Goal: Navigation & Orientation: Find specific page/section

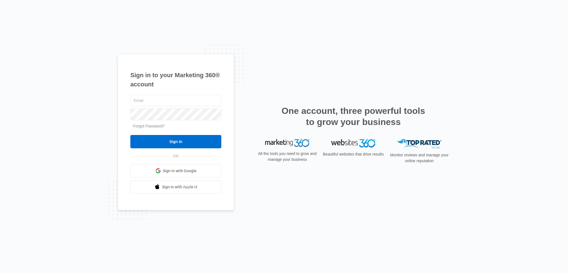
click at [149, 127] on link "Forgot Password?" at bounding box center [149, 126] width 32 height 4
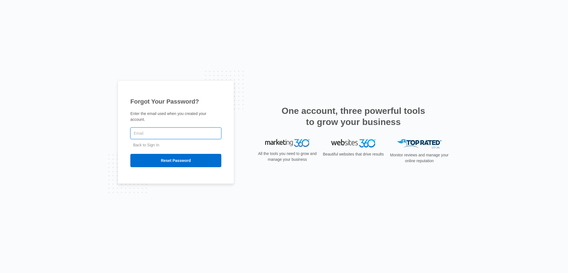
click at [165, 131] on input "text" at bounding box center [175, 133] width 91 height 12
type input "[EMAIL_ADDRESS][DOMAIN_NAME]"
click at [130, 154] on input "Reset Password" at bounding box center [175, 160] width 91 height 13
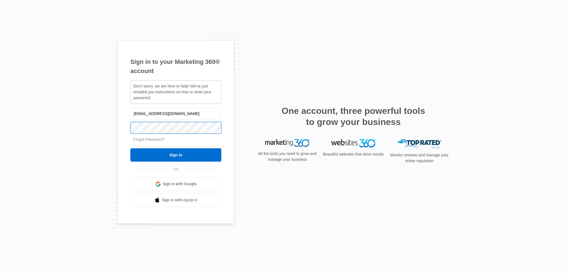
click at [130, 148] on input "Sign In" at bounding box center [175, 154] width 91 height 13
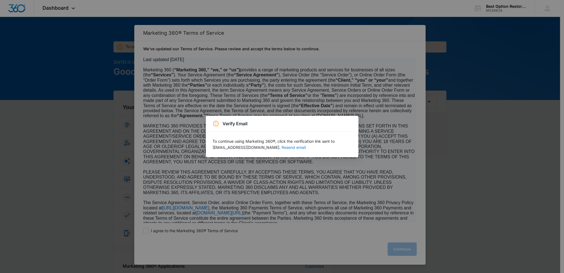
click at [287, 146] on button "Resend email" at bounding box center [293, 147] width 24 height 4
click at [261, 192] on div "Verify Email To continue using Marketing 360®, click the verification link sent…" at bounding box center [282, 136] width 564 height 273
drag, startPoint x: 386, startPoint y: 200, endPoint x: 383, endPoint y: 199, distance: 3.5
click at [385, 200] on div "Verify Email To continue using Marketing 360®, click the verification link sent…" at bounding box center [282, 136] width 564 height 273
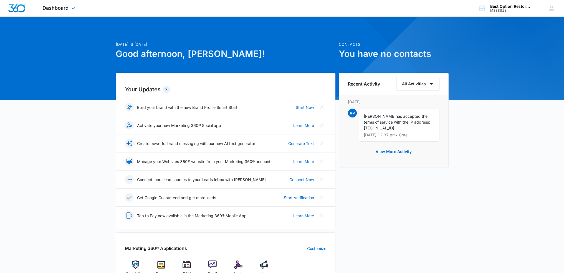
click at [66, 13] on div "Dashboard Apps Reputation Forms CRM Email Social Ads Files Brand Settings" at bounding box center [59, 8] width 51 height 16
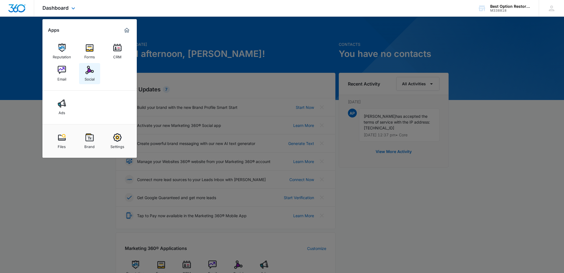
click at [88, 69] on img at bounding box center [89, 70] width 8 height 8
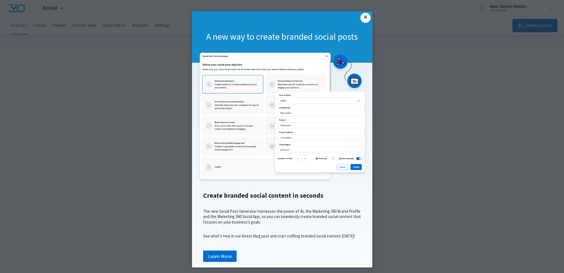
click at [362, 19] on link "×" at bounding box center [365, 18] width 10 height 10
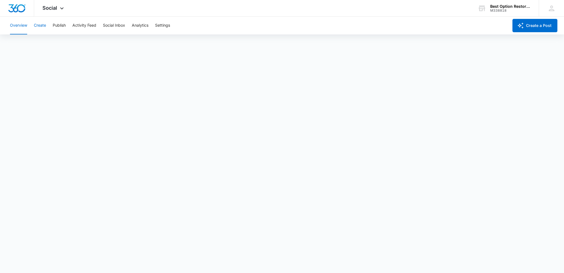
click at [39, 26] on button "Create" at bounding box center [40, 26] width 12 height 18
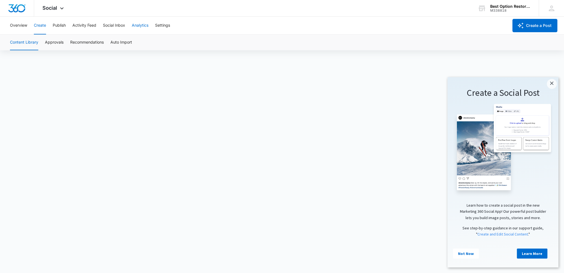
click at [141, 25] on button "Analytics" at bounding box center [140, 26] width 17 height 18
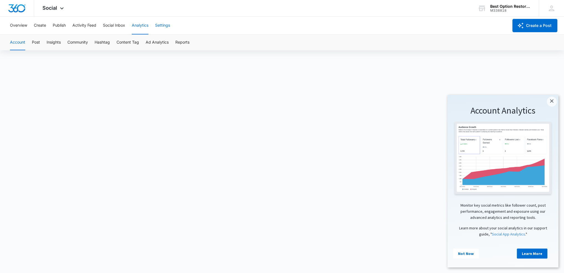
click at [169, 26] on button "Settings" at bounding box center [162, 26] width 15 height 18
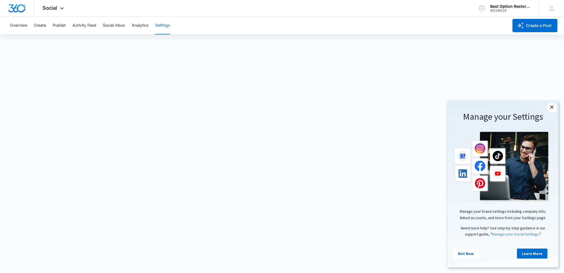
click at [550, 108] on link "×" at bounding box center [551, 108] width 10 height 10
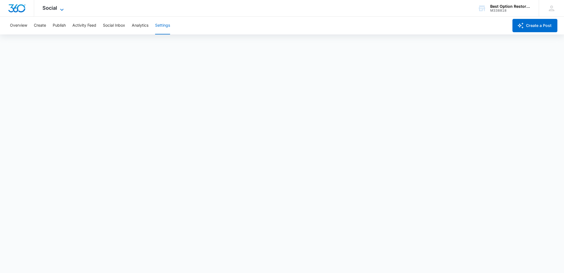
click at [48, 7] on span "Social" at bounding box center [49, 8] width 15 height 6
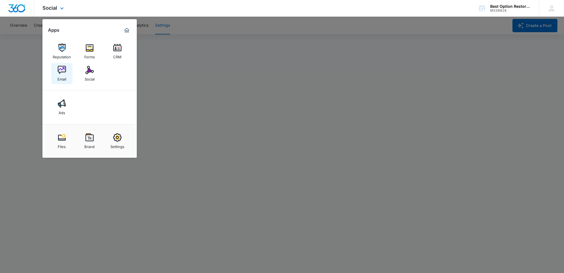
click at [61, 69] on img at bounding box center [62, 70] width 8 height 8
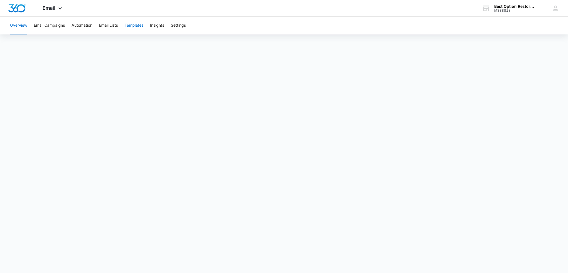
click at [129, 26] on button "Templates" at bounding box center [133, 26] width 19 height 18
click at [52, 7] on span "Email" at bounding box center [48, 8] width 13 height 6
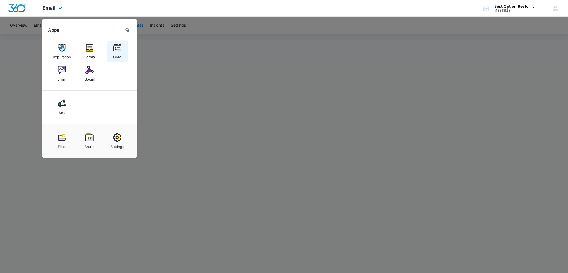
click at [121, 51] on img at bounding box center [117, 48] width 8 height 8
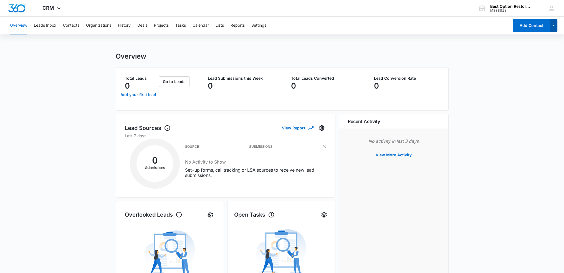
click at [552, 28] on icon "button" at bounding box center [553, 25] width 5 height 7
click at [521, 43] on div "Add Lead" at bounding box center [527, 43] width 32 height 4
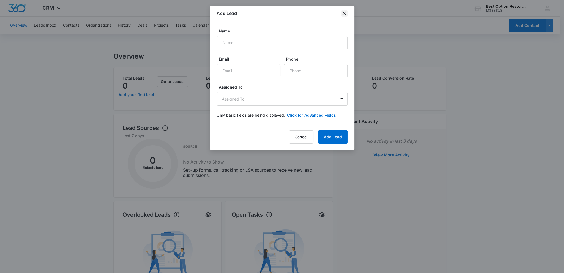
click at [342, 14] on icon "close" at bounding box center [344, 13] width 7 height 7
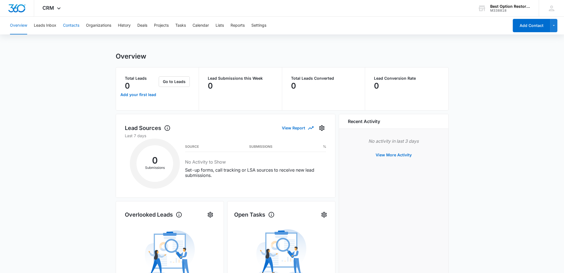
click at [75, 26] on button "Contacts" at bounding box center [71, 26] width 16 height 18
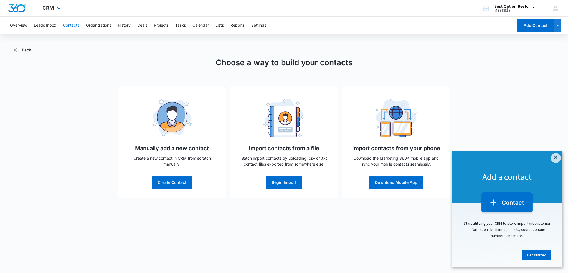
click at [54, 7] on div "CRM Apps Reputation Forms CRM Email Social Ads Files Brand Settings" at bounding box center [52, 8] width 36 height 16
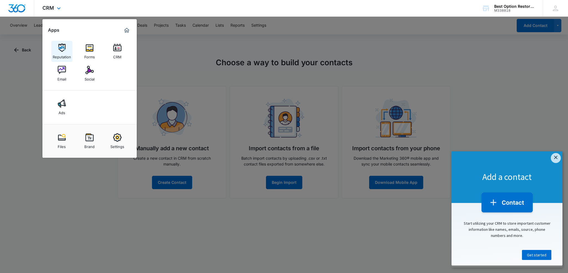
click at [64, 53] on div "Reputation" at bounding box center [62, 55] width 18 height 7
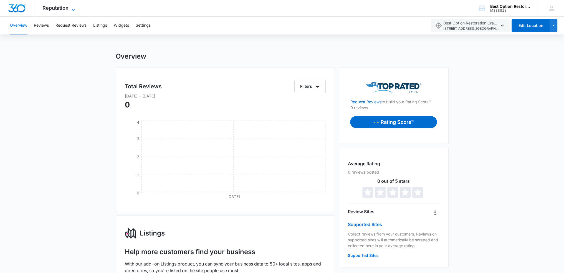
click at [61, 9] on span "Reputation" at bounding box center [55, 8] width 26 height 6
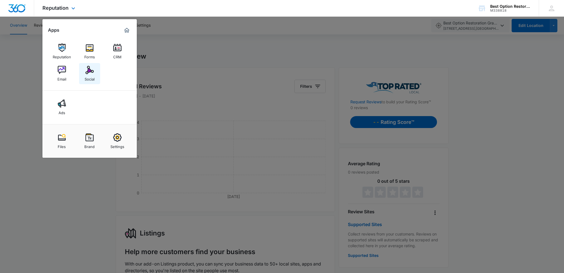
click at [90, 75] on div "Social" at bounding box center [90, 77] width 10 height 7
